Goal: Information Seeking & Learning: Learn about a topic

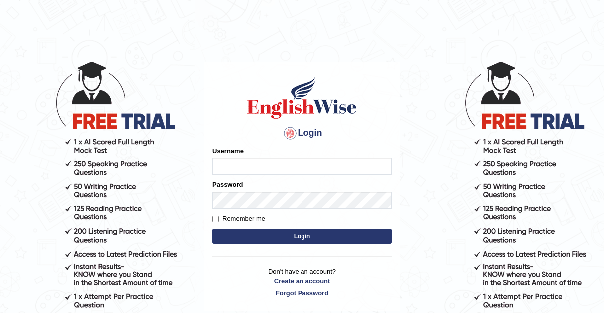
type input "[PERSON_NAME]"
click at [214, 219] on input "Remember me" at bounding box center [215, 219] width 6 height 6
checkbox input "true"
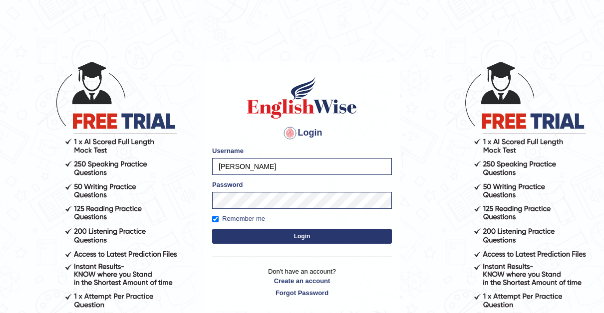
click at [308, 235] on button "Login" at bounding box center [302, 236] width 180 height 15
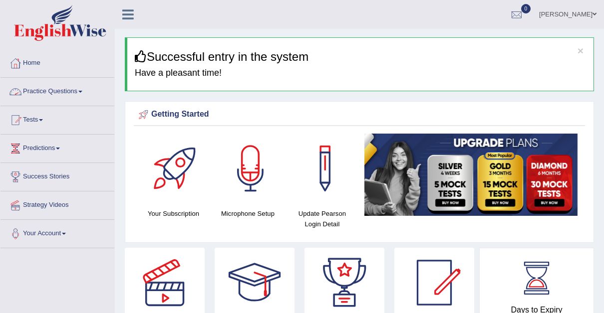
click at [80, 91] on link "Practice Questions" at bounding box center [57, 90] width 114 height 25
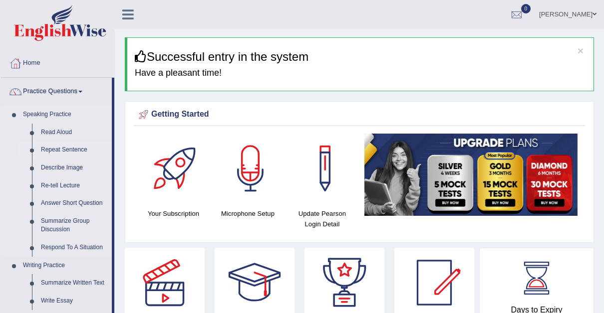
click at [54, 148] on link "Repeat Sentence" at bounding box center [73, 150] width 75 height 18
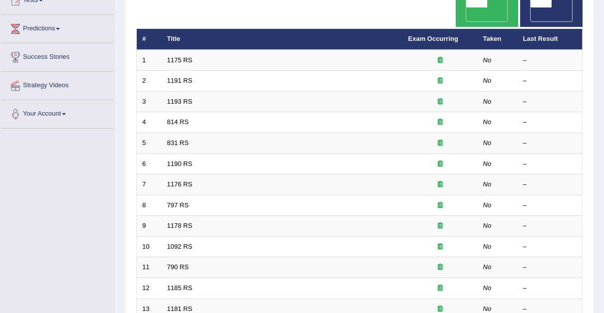
scroll to position [123, 0]
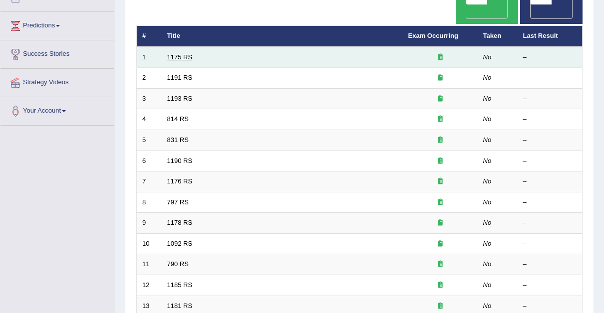
click at [170, 53] on link "1175 RS" at bounding box center [179, 56] width 25 height 7
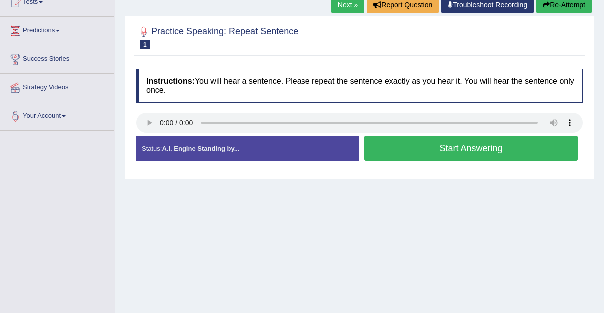
scroll to position [118, 0]
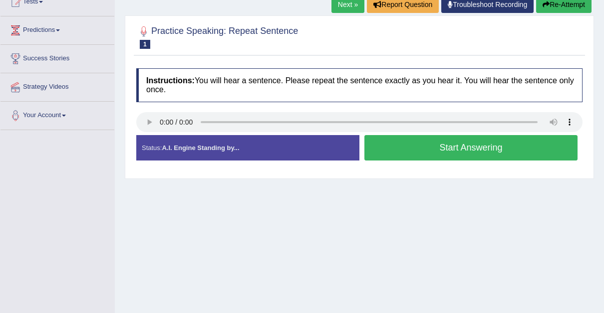
click at [345, 6] on link "Next »" at bounding box center [347, 4] width 33 height 17
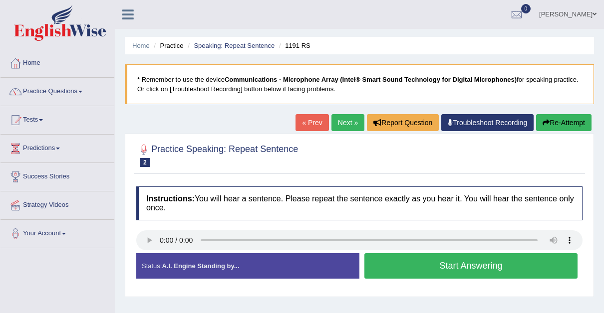
click at [344, 125] on link "Next »" at bounding box center [347, 122] width 33 height 17
drag, startPoint x: 0, startPoint y: 0, endPoint x: 344, endPoint y: 125, distance: 366.3
click at [344, 125] on link "Next »" at bounding box center [347, 122] width 33 height 17
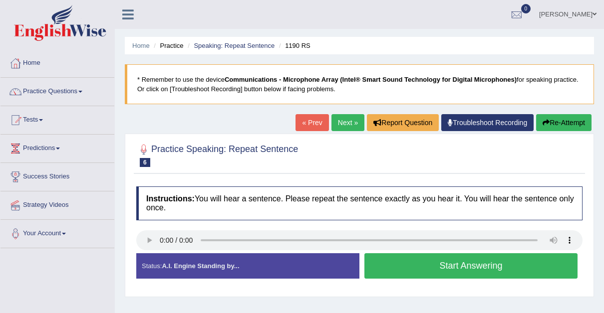
click at [461, 267] on button "Start Answering" at bounding box center [470, 266] width 213 height 25
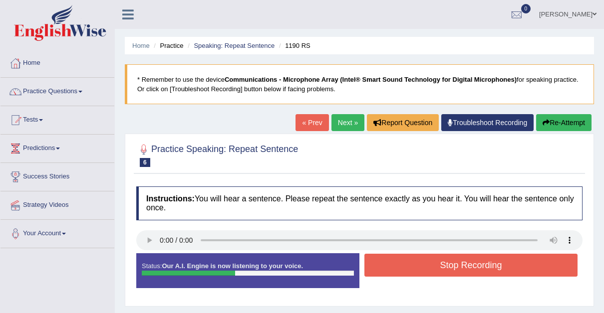
click at [461, 267] on button "Stop Recording" at bounding box center [470, 265] width 213 height 23
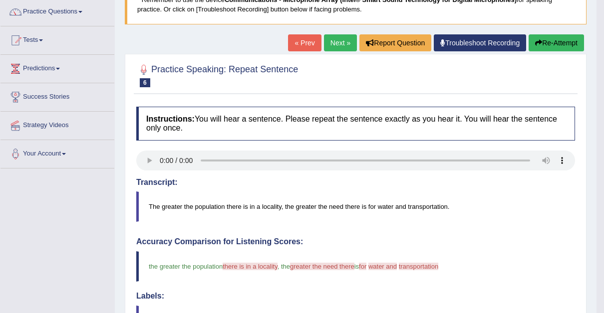
scroll to position [68, 0]
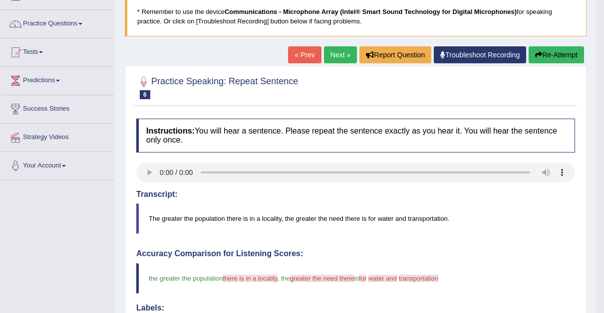
click at [302, 53] on link "« Prev" at bounding box center [304, 54] width 33 height 17
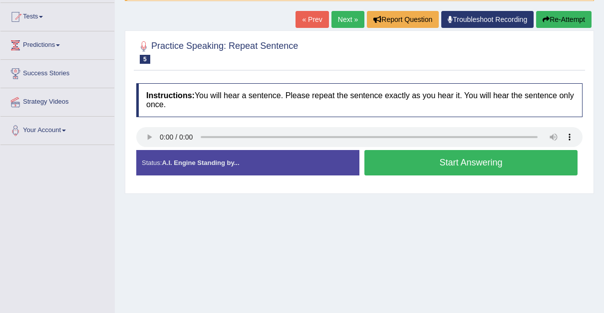
scroll to position [109, 0]
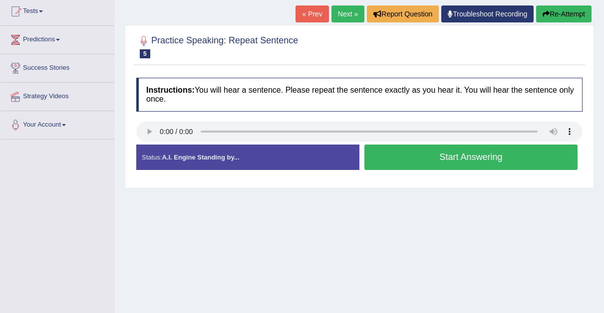
click at [459, 154] on button "Start Answering" at bounding box center [470, 157] width 213 height 25
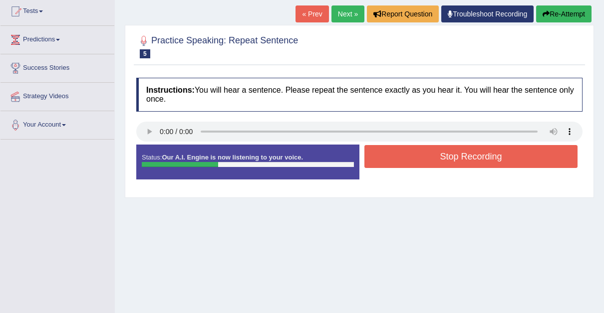
click at [459, 154] on button "Stop Recording" at bounding box center [470, 156] width 213 height 23
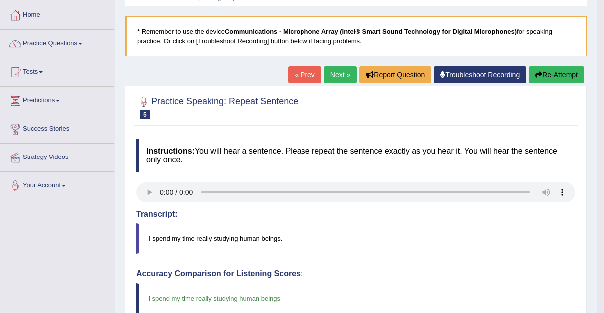
scroll to position [43, 0]
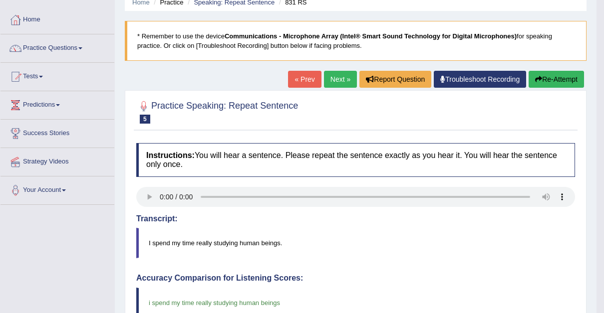
click at [304, 75] on link "« Prev" at bounding box center [304, 79] width 33 height 17
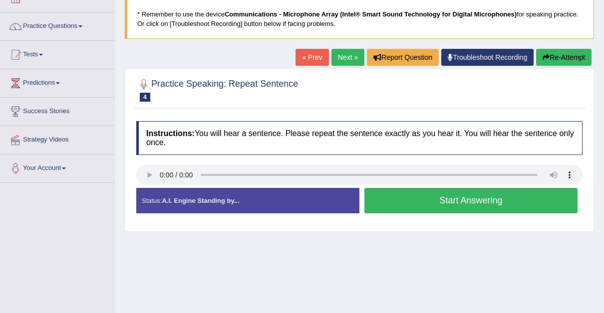
scroll to position [62, 0]
